Goal: Transaction & Acquisition: Purchase product/service

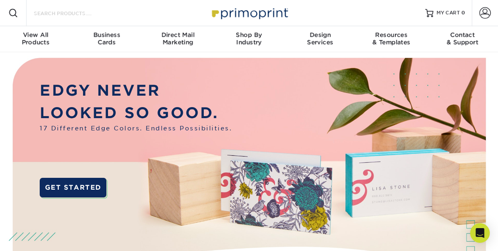
click at [55, 16] on input "Search Products" at bounding box center [73, 13] width 80 height 10
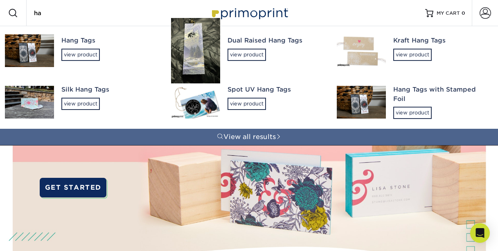
type input "h"
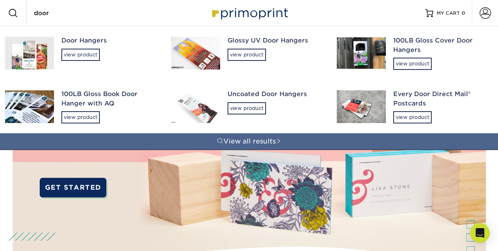
type input "door"
click at [25, 45] on img at bounding box center [29, 52] width 49 height 33
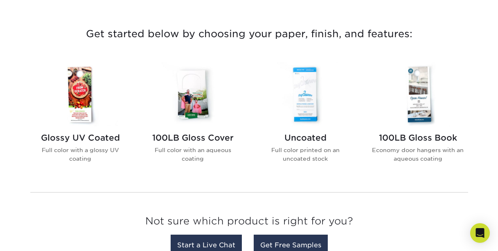
scroll to position [301, 0]
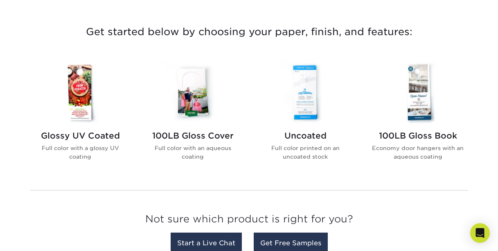
click at [85, 111] on img at bounding box center [80, 92] width 93 height 64
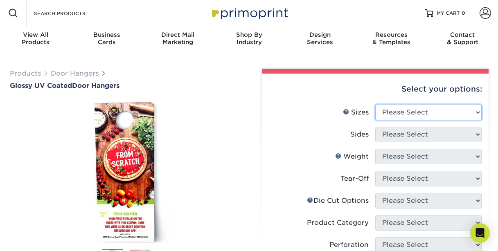
click at [387, 115] on select "Please Select 3.5" x 8.5" 3.5" x 11" 4" x 7" 4.25" x 11" 4.25" x 14"" at bounding box center [429, 113] width 106 height 16
select select "3.50x8.50"
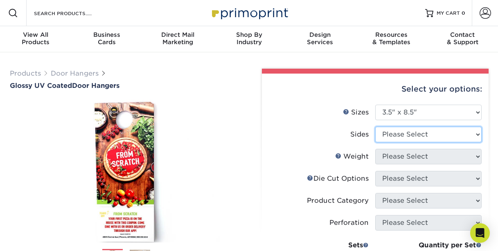
click at [391, 137] on select "Please Select Print Both Sides Print Front Only" at bounding box center [429, 135] width 106 height 16
select select "13abbda7-1d64-4f25-8bb2-c179b224825d"
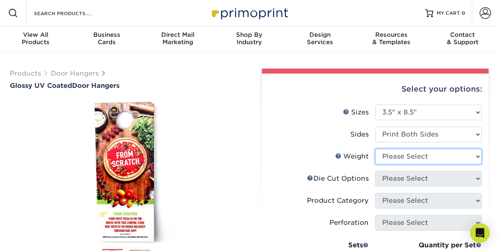
click at [392, 157] on select "Please Select 16PT 14PT" at bounding box center [429, 157] width 106 height 16
select select "14PT"
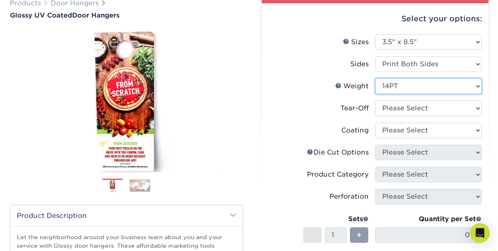
scroll to position [71, 0]
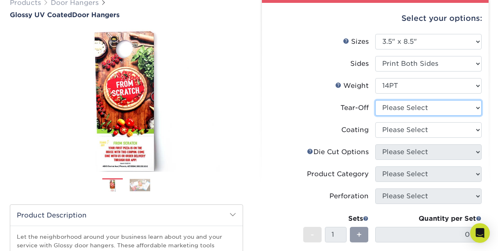
click at [394, 110] on select "Please Select Yes No" at bounding box center [429, 108] width 106 height 16
select select "0"
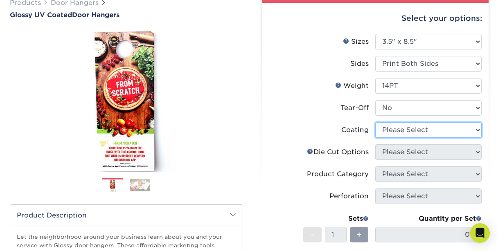
click at [471, 130] on select at bounding box center [429, 130] width 106 height 16
select select "ae367451-b2b8-45df-a344-0f05b6a12993"
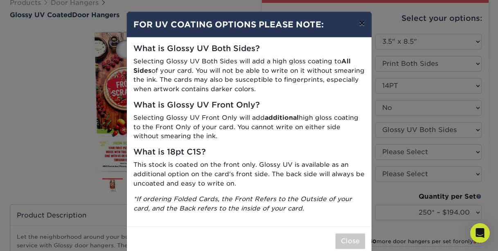
click at [362, 26] on button "×" at bounding box center [362, 23] width 19 height 23
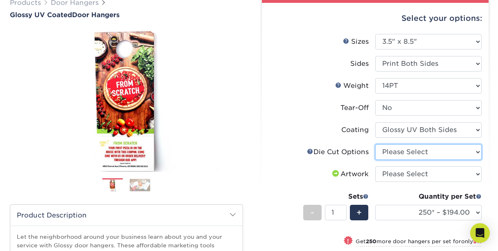
click at [395, 150] on select "Please Select Standard Die Cut Arch Die Cut Starburst Die Cut" at bounding box center [429, 153] width 106 height 16
select select "fe6a4ed8-5803-433c-b773-a25a7b955e98"
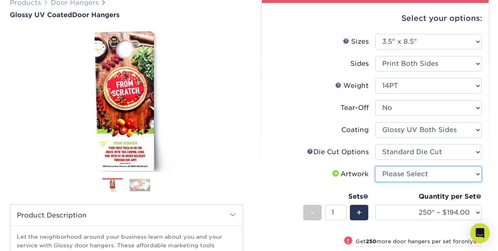
click at [399, 173] on select "Please Select I will upload files I need a design - $100" at bounding box center [429, 175] width 106 height 16
select select "upload"
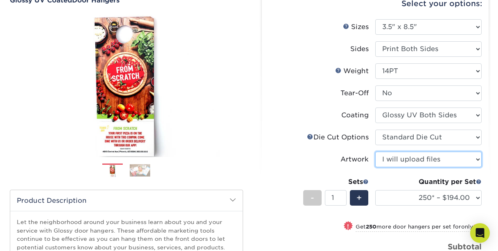
scroll to position [88, 0]
